Goal: Navigation & Orientation: Find specific page/section

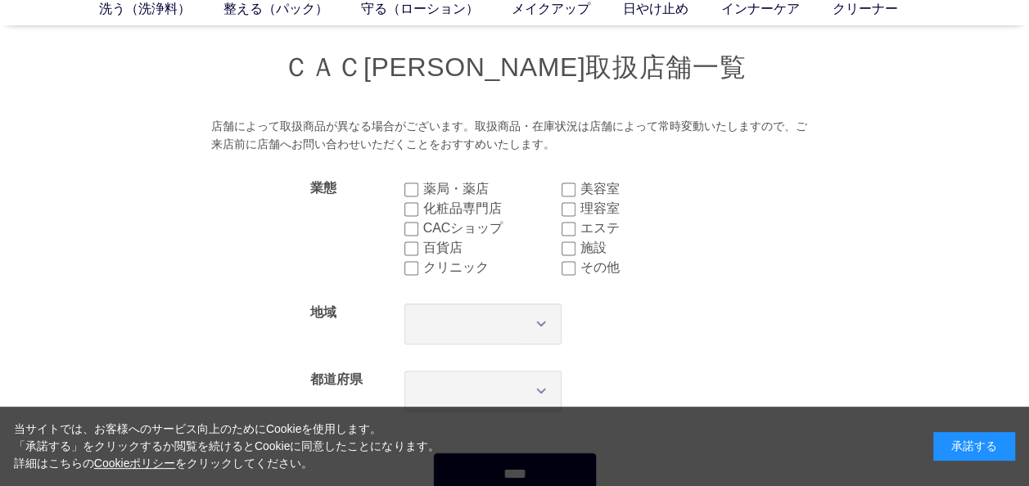
scroll to position [246, 0]
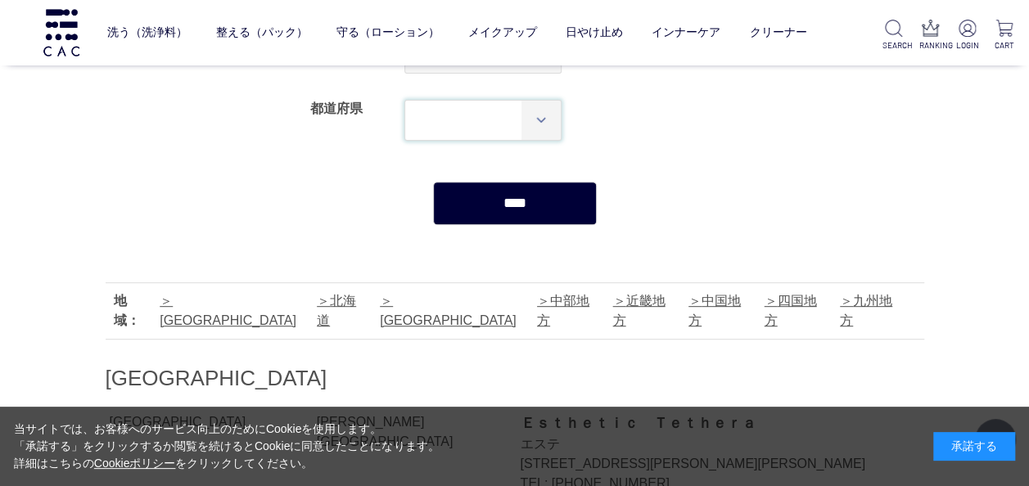
click at [548, 106] on select "*** *** *** *** *** *** *** *** *** *** *** *** **** *** *** *** *** *** *** **…" at bounding box center [483, 120] width 158 height 41
select select "****"
click at [404, 100] on select "*** *** *** *** *** *** *** *** *** *** *** *** **** *** *** *** *** *** *** **…" at bounding box center [483, 120] width 158 height 41
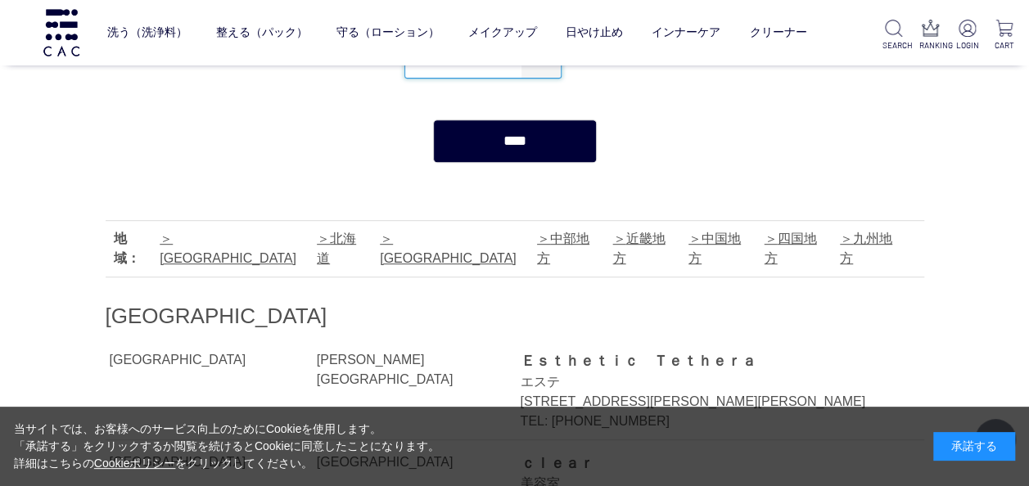
scroll to position [328, 0]
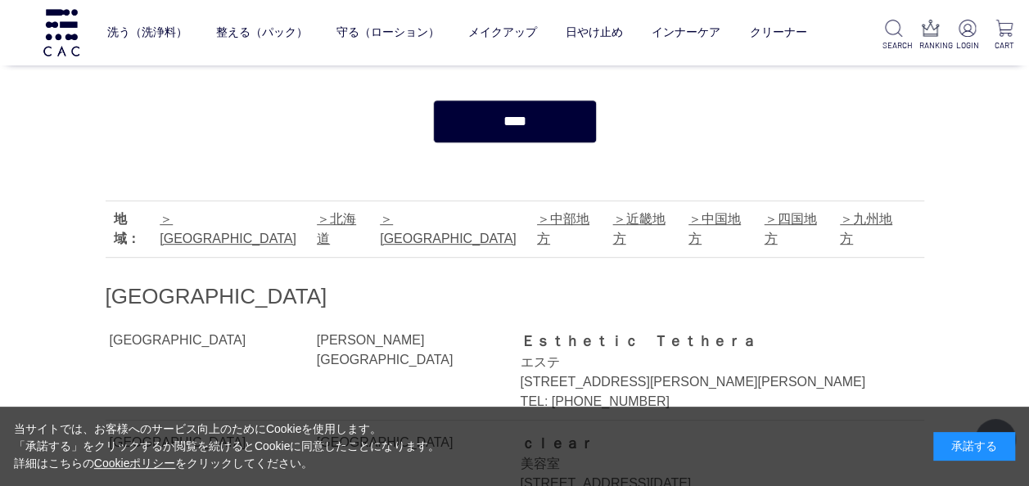
click at [563, 137] on input "****" at bounding box center [515, 121] width 164 height 43
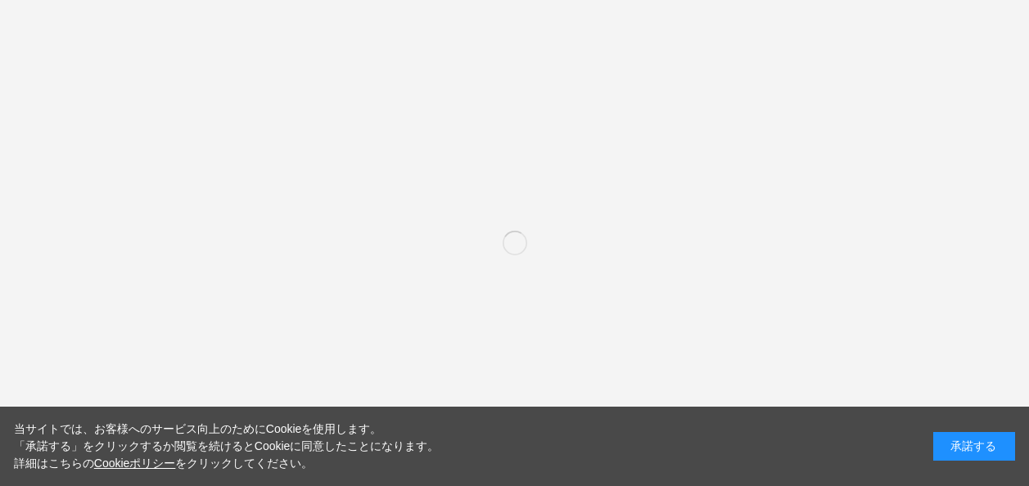
select select "****"
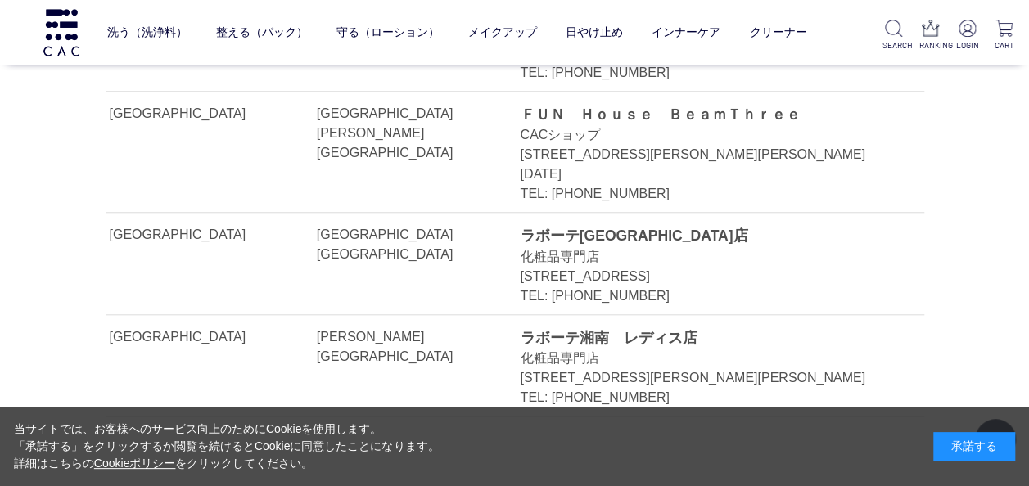
scroll to position [655, 0]
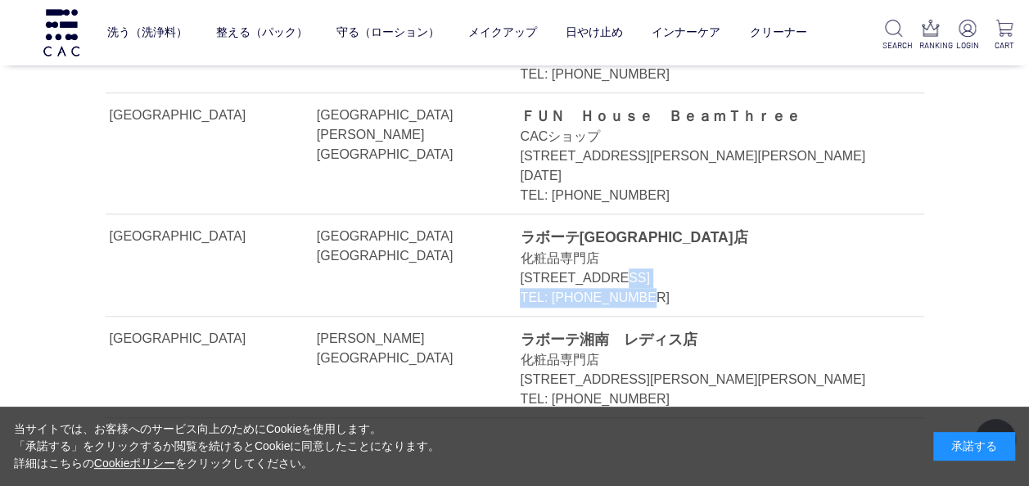
drag, startPoint x: 694, startPoint y: 226, endPoint x: 805, endPoint y: 260, distance: 115.8
click at [805, 260] on div "ラボーテ湘南　ラピス店 化粧品専門店 神奈川県横浜市戸塚区戸塚町１０ラピス１ビル２階 TEL: 045-864-4193" at bounding box center [703, 267] width 367 height 80
drag, startPoint x: 805, startPoint y: 260, endPoint x: 759, endPoint y: 254, distance: 46.3
click at [759, 288] on div "TEL: [PHONE_NUMBER]" at bounding box center [703, 298] width 367 height 20
click at [665, 269] on div "[STREET_ADDRESS]" at bounding box center [703, 279] width 367 height 20
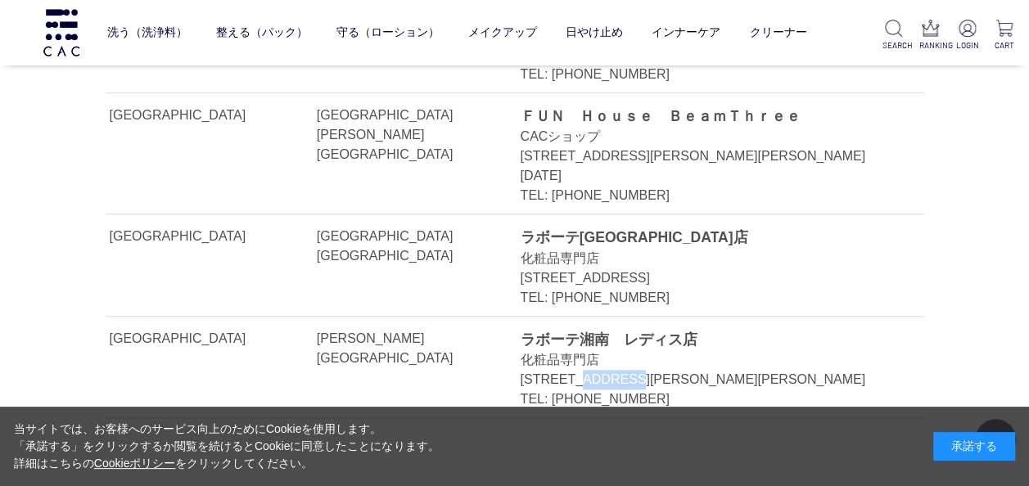
drag, startPoint x: 619, startPoint y: 339, endPoint x: 716, endPoint y: 339, distance: 96.6
click at [716, 370] on div "[STREET_ADDRESS][PERSON_NAME][PERSON_NAME]" at bounding box center [703, 380] width 367 height 20
drag, startPoint x: 514, startPoint y: 290, endPoint x: 608, endPoint y: 298, distance: 93.7
click at [608, 317] on li "神奈川県 藤沢市 ラボーテ湘南　レディス店 化粧品専門店 神奈川県藤沢市南藤沢２－１－３ダイヤモンドビル２Ｆ TEL: 0466-26-4557" at bounding box center [515, 368] width 819 height 102
drag, startPoint x: 608, startPoint y: 298, endPoint x: 576, endPoint y: 332, distance: 46.4
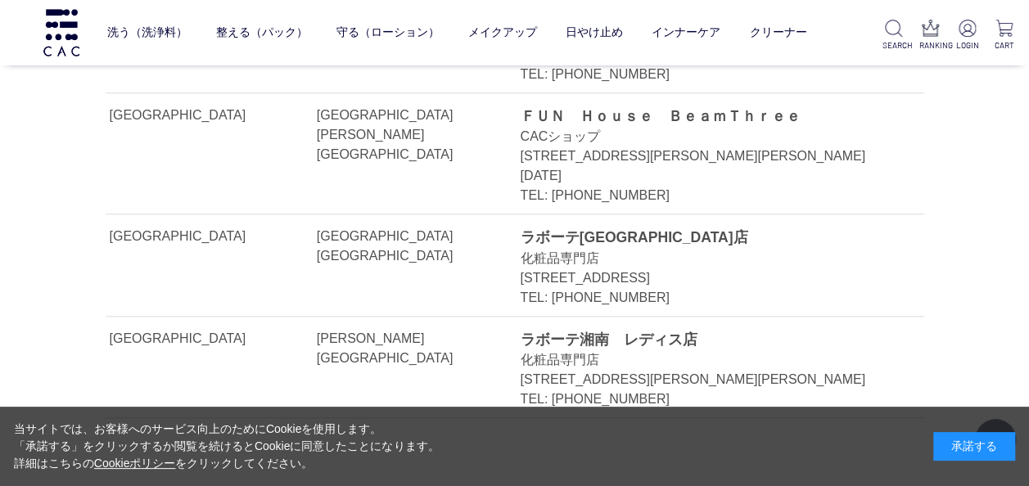
click at [576, 370] on div "[STREET_ADDRESS][PERSON_NAME][PERSON_NAME]" at bounding box center [703, 380] width 367 height 20
drag, startPoint x: 575, startPoint y: 332, endPoint x: 711, endPoint y: 337, distance: 136.0
click at [711, 370] on div "[STREET_ADDRESS][PERSON_NAME][PERSON_NAME]" at bounding box center [703, 380] width 367 height 20
drag, startPoint x: 711, startPoint y: 337, endPoint x: 703, endPoint y: 336, distance: 8.4
copy div "藤沢市南藤沢２－１－３"
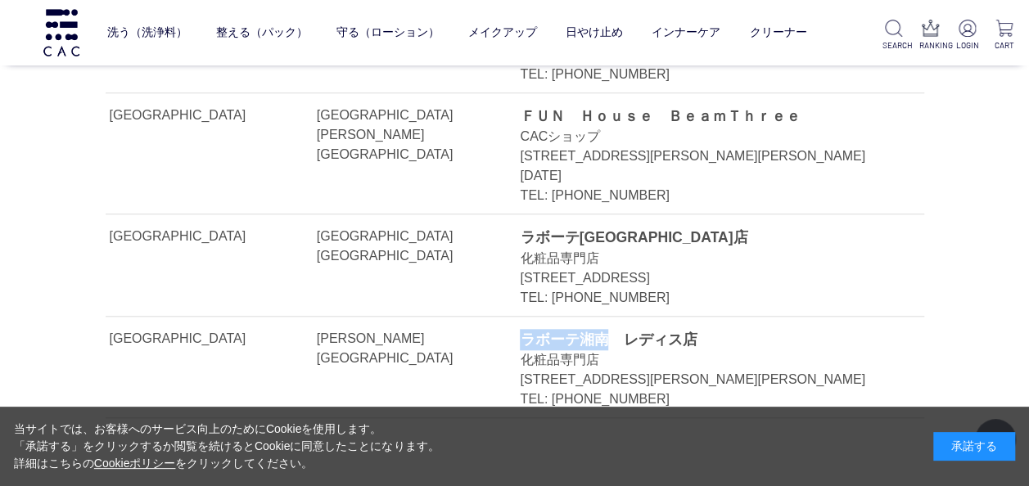
drag, startPoint x: 524, startPoint y: 300, endPoint x: 599, endPoint y: 296, distance: 75.4
click at [599, 329] on div "ラボーテ湘南　レディス店" at bounding box center [703, 339] width 367 height 21
copy div "ラボーテ湘南"
